Goal: Task Accomplishment & Management: Use online tool/utility

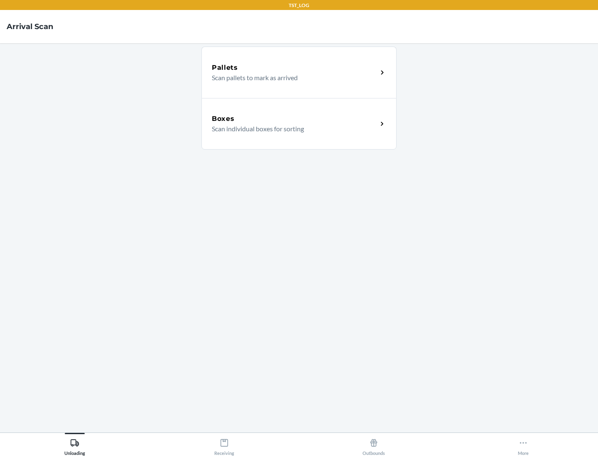
click at [294, 119] on div "Boxes" at bounding box center [295, 119] width 166 height 10
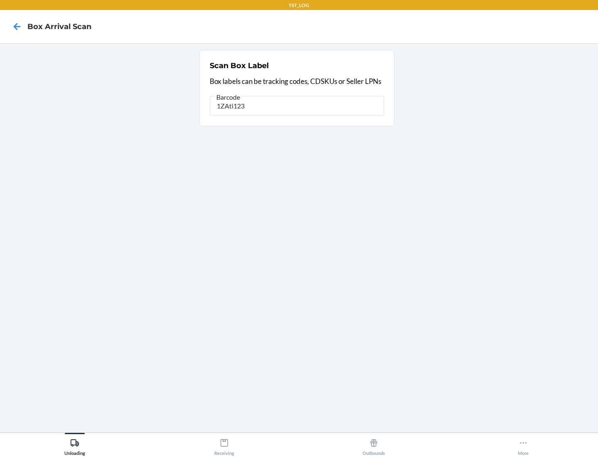
type input "1ZAti123"
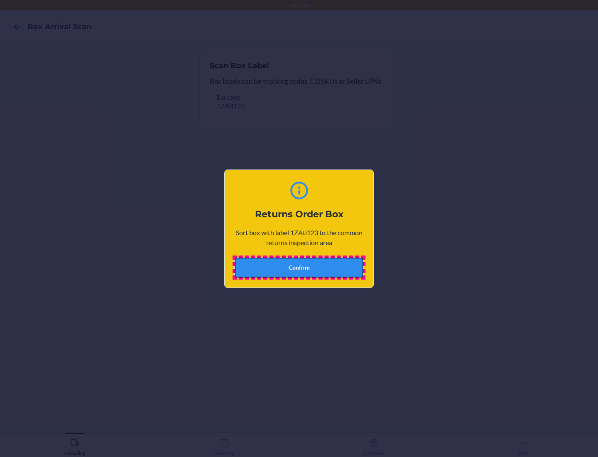
click at [299, 267] on button "Confirm" at bounding box center [299, 267] width 129 height 20
